Goal: Task Accomplishment & Management: Use online tool/utility

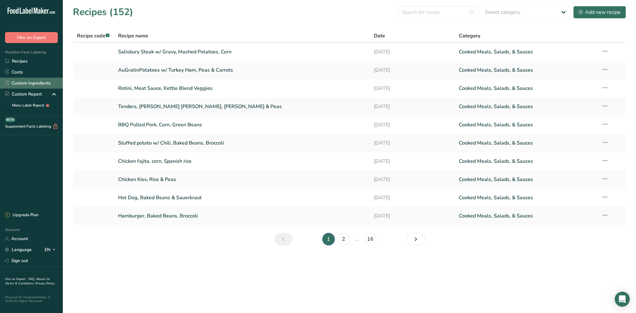
click at [25, 82] on link "Custom Ingredients" at bounding box center [31, 83] width 63 height 11
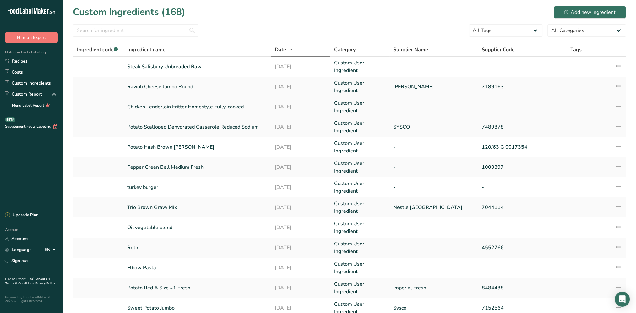
click at [169, 107] on link "Chicken Tenderloin Fritter Homestyle Fully-cooked" at bounding box center [197, 107] width 140 height 8
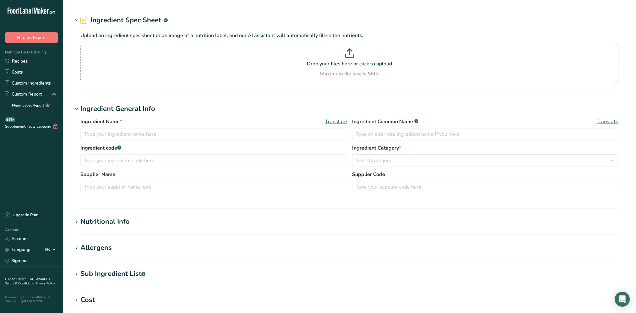
type input "Chicken Tenderloin Fritter Homestyle Fully-cooked"
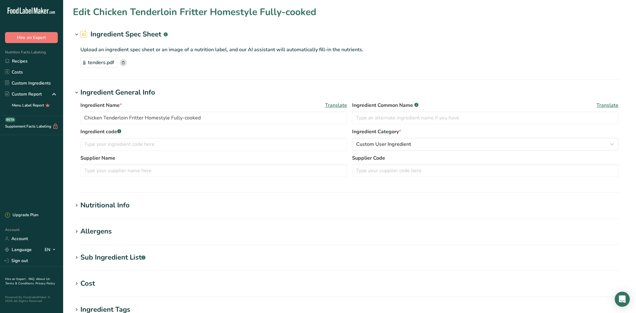
click at [116, 206] on div "Nutritional Info" at bounding box center [104, 205] width 49 height 10
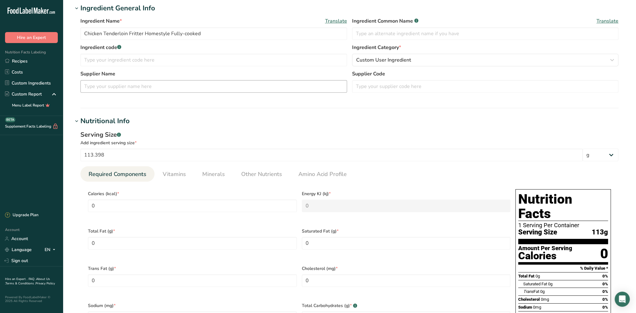
scroll to position [157, 0]
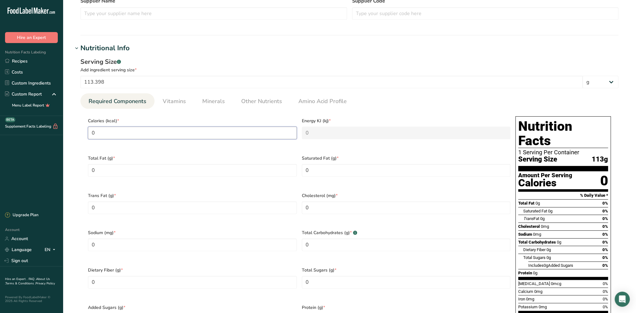
drag, startPoint x: 128, startPoint y: 133, endPoint x: 121, endPoint y: 131, distance: 7.9
click at [121, 131] on input "0" at bounding box center [192, 133] width 209 height 13
drag, startPoint x: 137, startPoint y: 172, endPoint x: 92, endPoint y: 171, distance: 45.6
click at [92, 171] on Fat "0" at bounding box center [192, 170] width 209 height 13
type Fat "14"
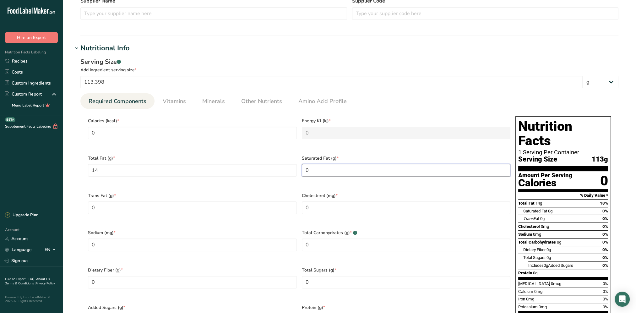
click at [314, 169] on Fat "0" at bounding box center [406, 170] width 209 height 13
drag, startPoint x: 319, startPoint y: 167, endPoint x: 305, endPoint y: 171, distance: 14.9
click at [305, 171] on Fat "0" at bounding box center [406, 170] width 209 height 13
type Fat "2.5"
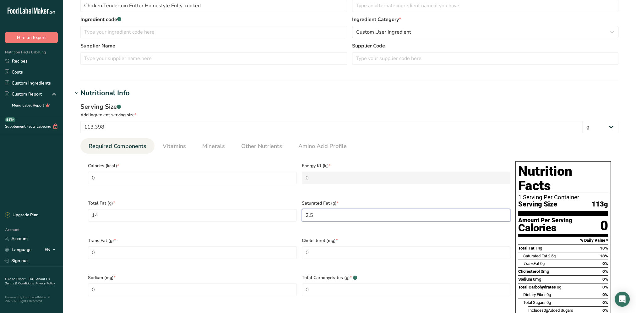
scroll to position [0, 0]
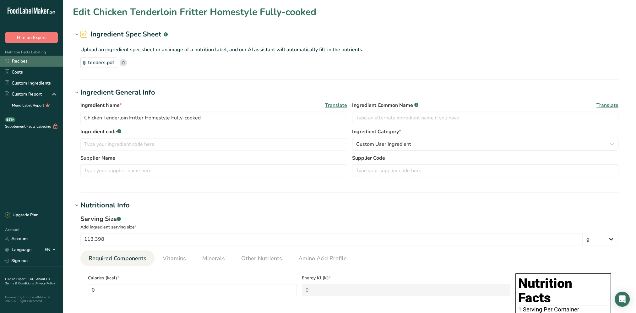
click at [22, 60] on link "Recipes" at bounding box center [31, 61] width 63 height 11
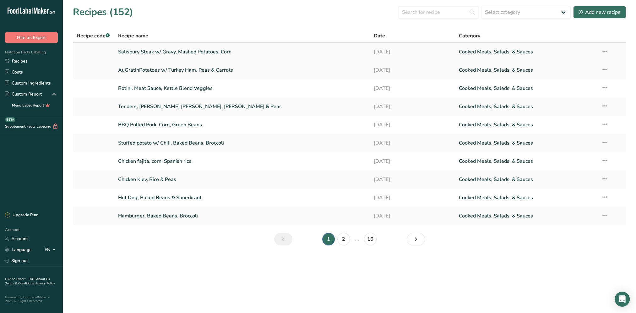
click at [175, 52] on link "Salisbury Steak w/ Gravy, Mashed Potatoes, Corn" at bounding box center [242, 51] width 248 height 13
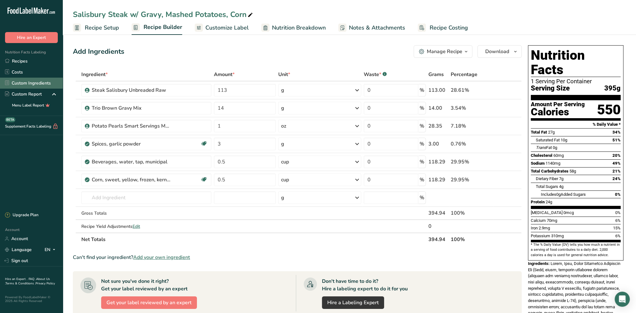
click at [41, 82] on link "Custom Ingredients" at bounding box center [31, 83] width 63 height 11
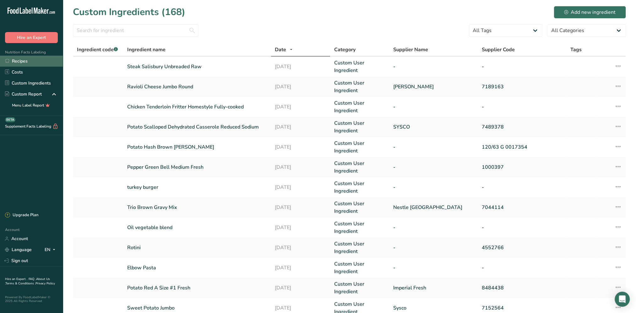
click at [24, 61] on link "Recipes" at bounding box center [31, 61] width 63 height 11
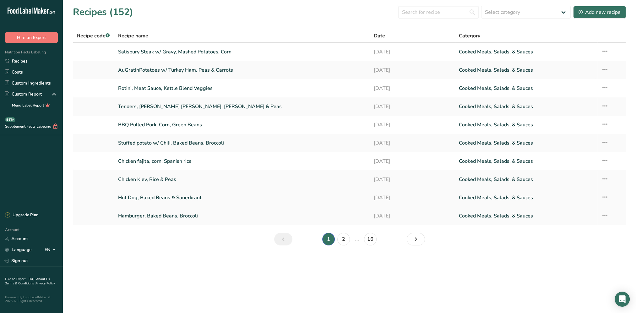
click at [175, 196] on link "Hot Dog, Baked Beans & Sauerkraut" at bounding box center [242, 197] width 248 height 13
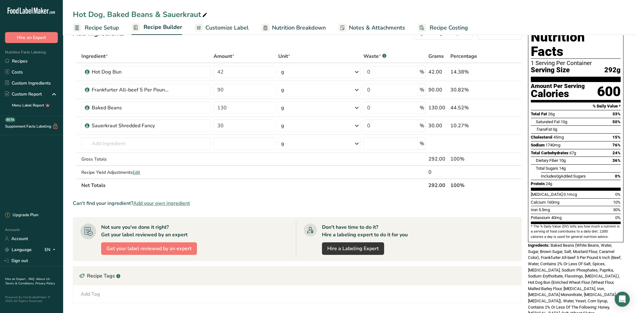
scroll to position [135, 0]
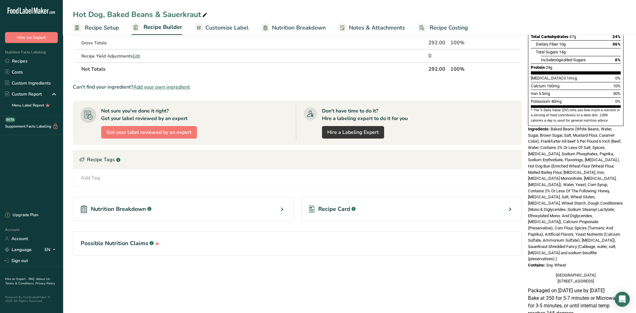
drag, startPoint x: 553, startPoint y: 247, endPoint x: 603, endPoint y: 263, distance: 52.9
click at [603, 263] on div "Nutrition Facts 1 Serving Per Container Serving Size 292g Amount Per Serving Ca…" at bounding box center [576, 97] width 101 height 379
drag, startPoint x: 603, startPoint y: 263, endPoint x: 596, endPoint y: 259, distance: 7.9
click at [596, 272] on div "[GEOGRAPHIC_DATA] [STREET_ADDRESS]" at bounding box center [576, 278] width 96 height 12
click at [571, 272] on div "[GEOGRAPHIC_DATA] [STREET_ADDRESS]" at bounding box center [576, 278] width 96 height 12
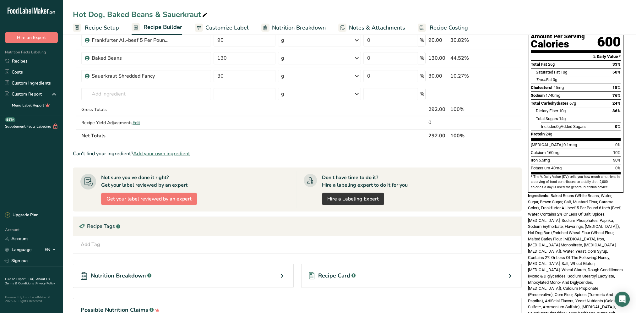
scroll to position [0, 0]
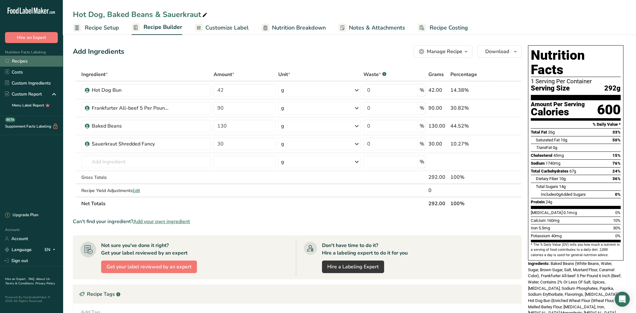
click at [24, 59] on link "Recipes" at bounding box center [31, 61] width 63 height 11
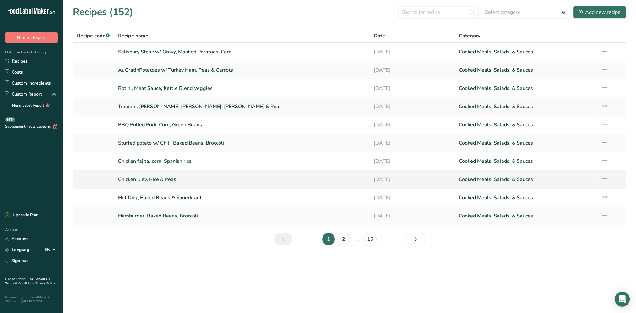
click at [164, 179] on link "Chicken Kiev, Rice & Peas" at bounding box center [242, 179] width 248 height 13
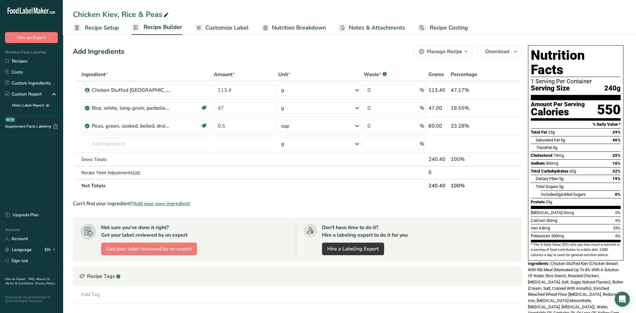
scroll to position [136, 0]
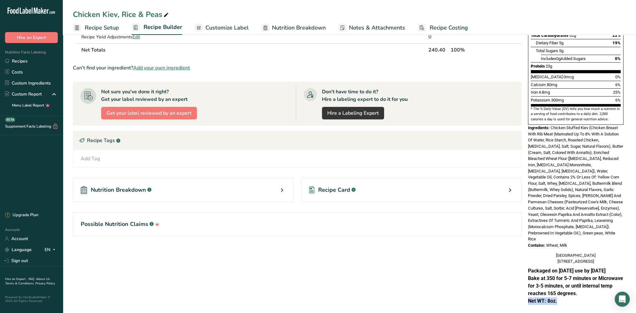
drag, startPoint x: 528, startPoint y: 291, endPoint x: 562, endPoint y: 293, distance: 34.0
click at [562, 293] on div "Packaged on [DATE] use by [DATE] Bake at 350 for 5-7 minutes or Microwave for 3…" at bounding box center [576, 286] width 101 height 38
drag, startPoint x: 562, startPoint y: 293, endPoint x: 550, endPoint y: 295, distance: 12.4
click at [550, 297] on p "Net WT: 8oz." at bounding box center [576, 301] width 96 height 8
click at [546, 298] on strong "Net WT: 8oz." at bounding box center [542, 301] width 29 height 6
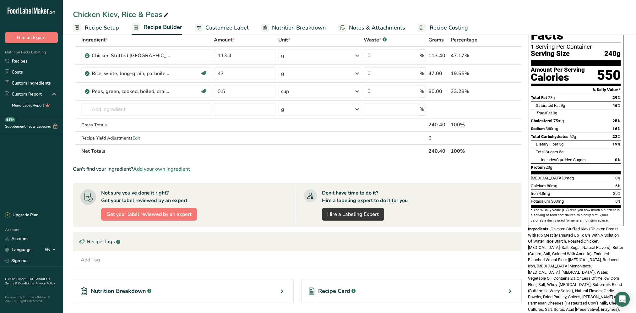
scroll to position [0, 0]
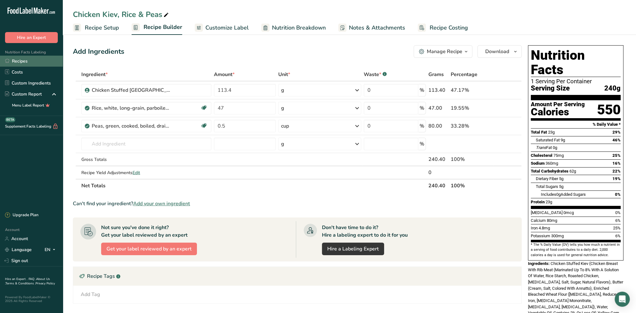
click at [20, 65] on link "Recipes" at bounding box center [31, 61] width 63 height 11
